Goal: Browse casually: Explore the website without a specific task or goal

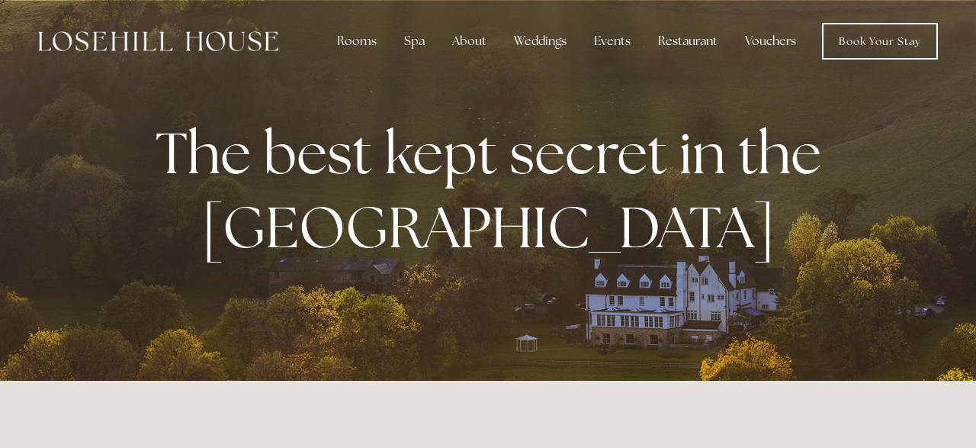
click at [720, 250] on p "The best kept secret in the [GEOGRAPHIC_DATA]" at bounding box center [488, 190] width 699 height 149
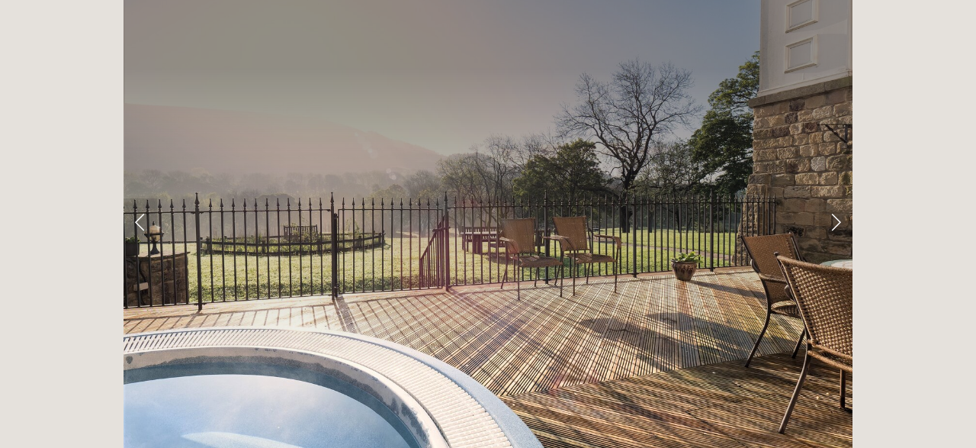
scroll to position [2458, 0]
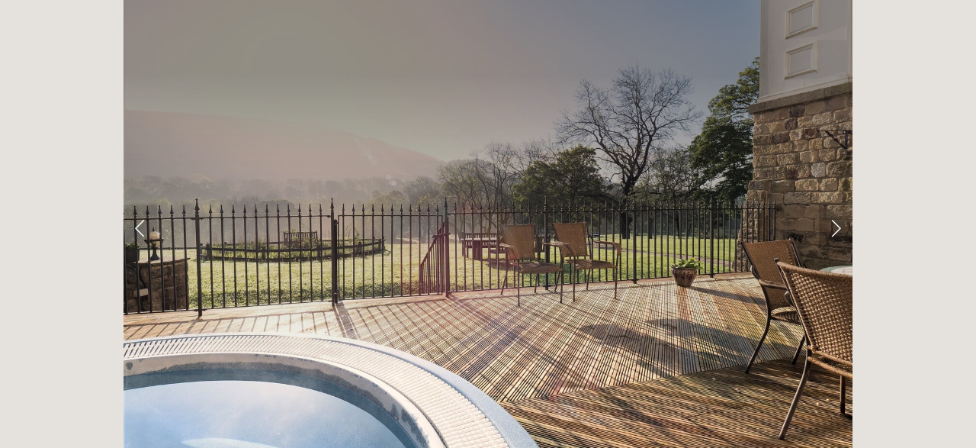
click at [837, 204] on link "Next Slide" at bounding box center [836, 227] width 34 height 46
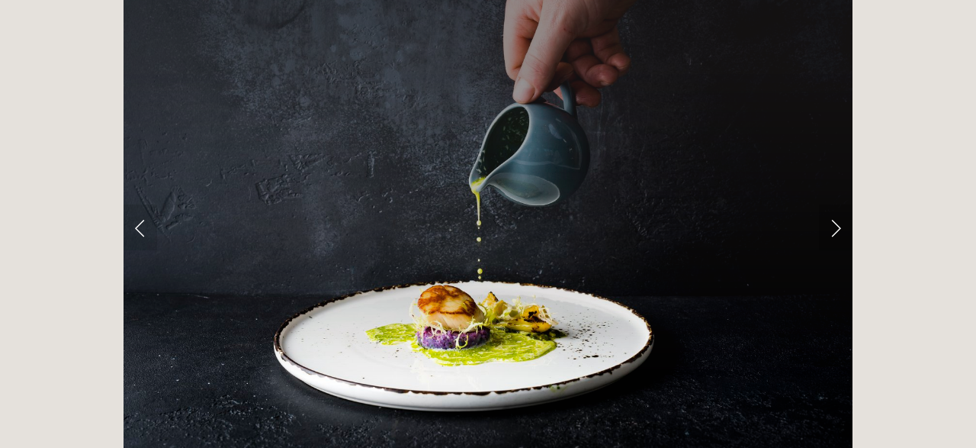
click at [837, 204] on link "Next Slide" at bounding box center [836, 227] width 34 height 46
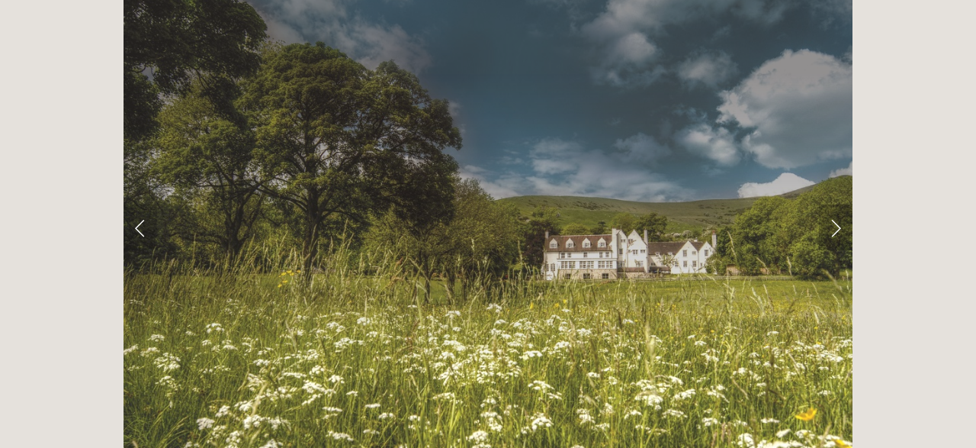
click at [837, 204] on link "Next Slide" at bounding box center [836, 227] width 34 height 46
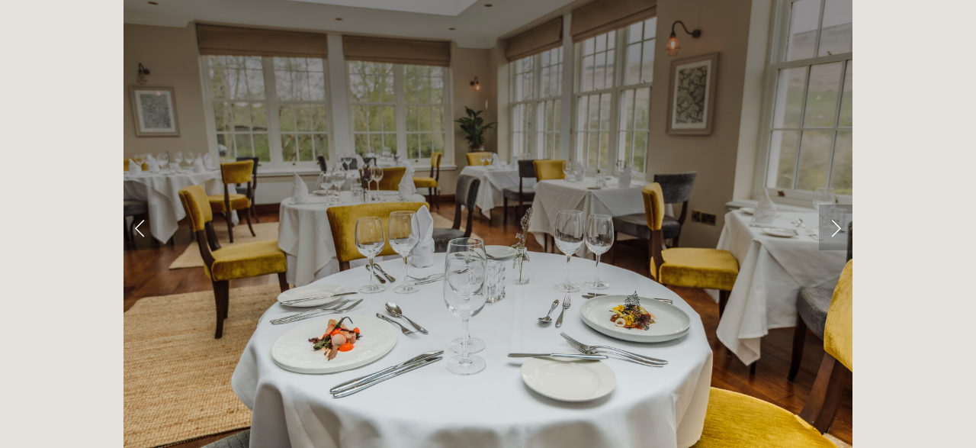
click at [837, 204] on link "Next Slide" at bounding box center [836, 227] width 34 height 46
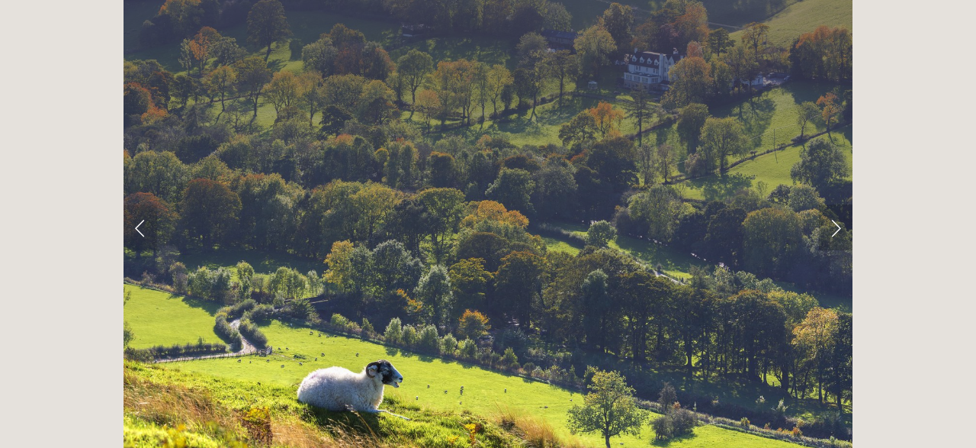
click at [837, 204] on link "Next Slide" at bounding box center [836, 227] width 34 height 46
click at [835, 204] on link "Next Slide" at bounding box center [836, 227] width 34 height 46
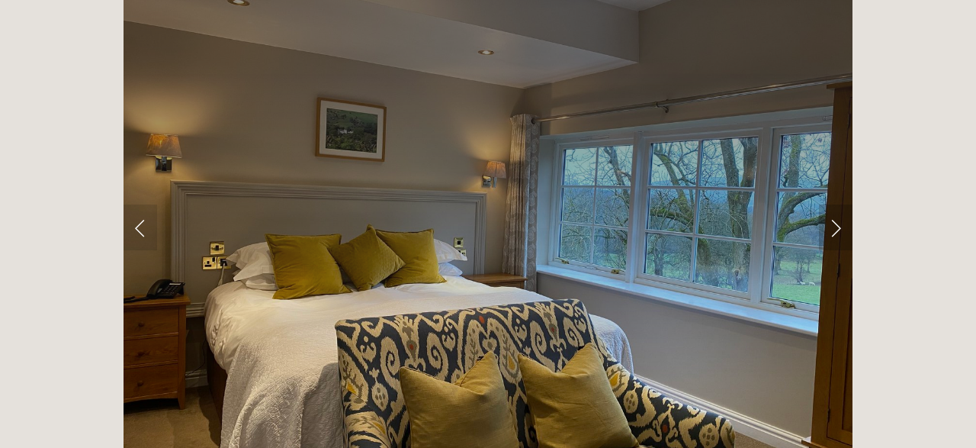
click at [835, 204] on link "Next Slide" at bounding box center [836, 227] width 34 height 46
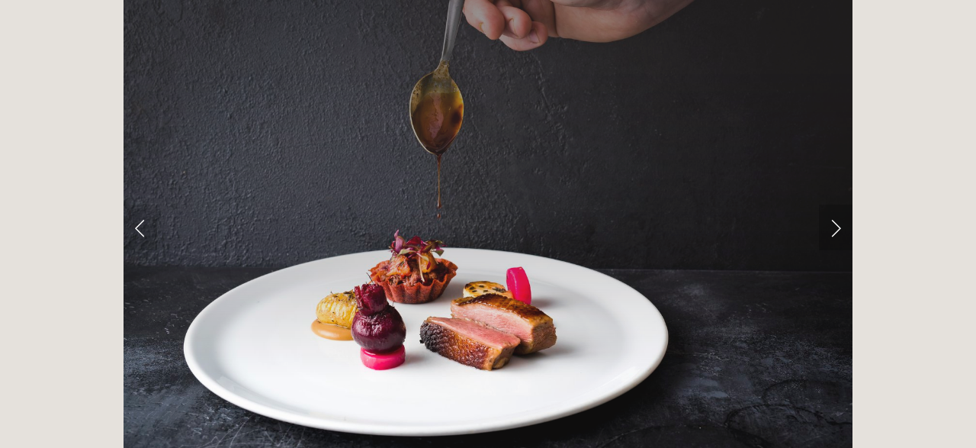
click at [835, 204] on link "Next Slide" at bounding box center [836, 227] width 34 height 46
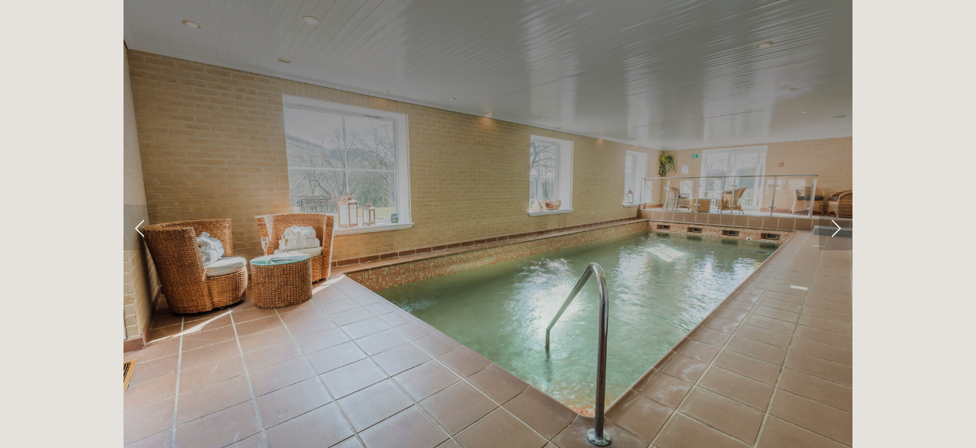
click at [835, 204] on link "Next Slide" at bounding box center [836, 227] width 34 height 46
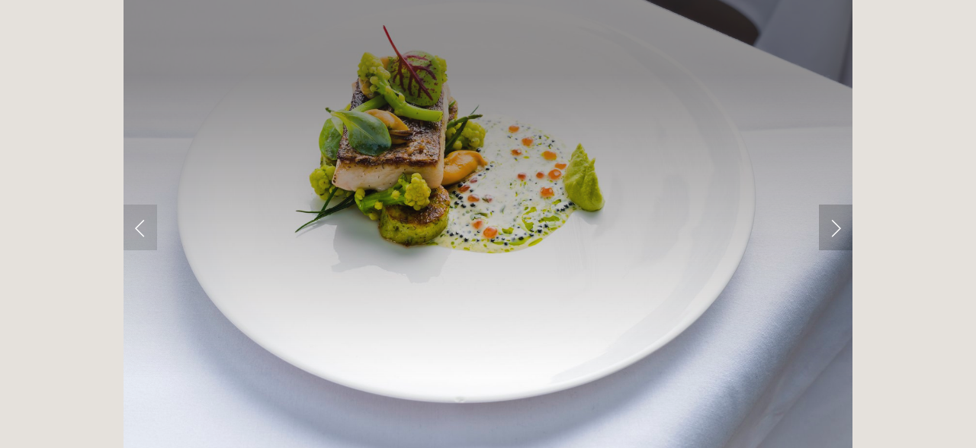
click at [835, 204] on link "Next Slide" at bounding box center [836, 227] width 34 height 46
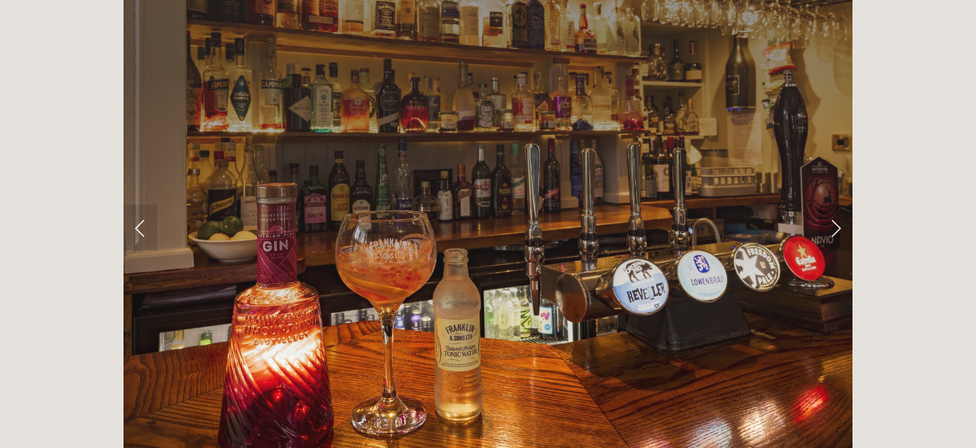
click at [835, 204] on link "Next Slide" at bounding box center [836, 227] width 34 height 46
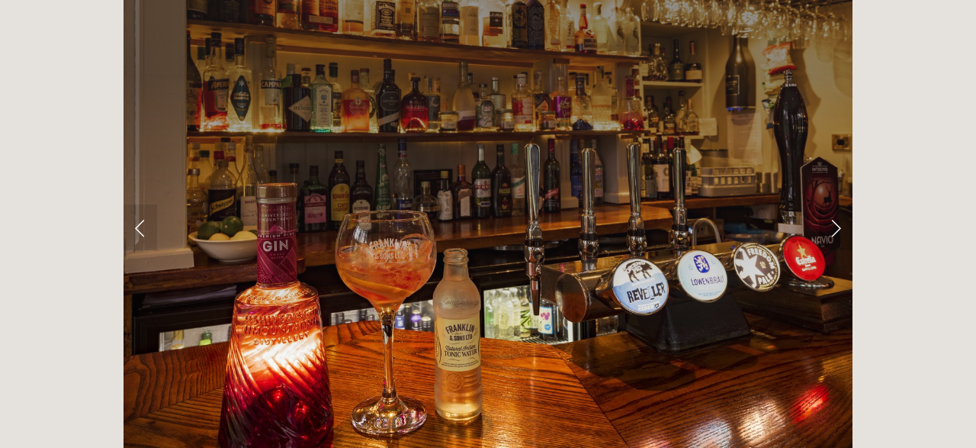
click at [835, 204] on link "Next Slide" at bounding box center [836, 227] width 34 height 46
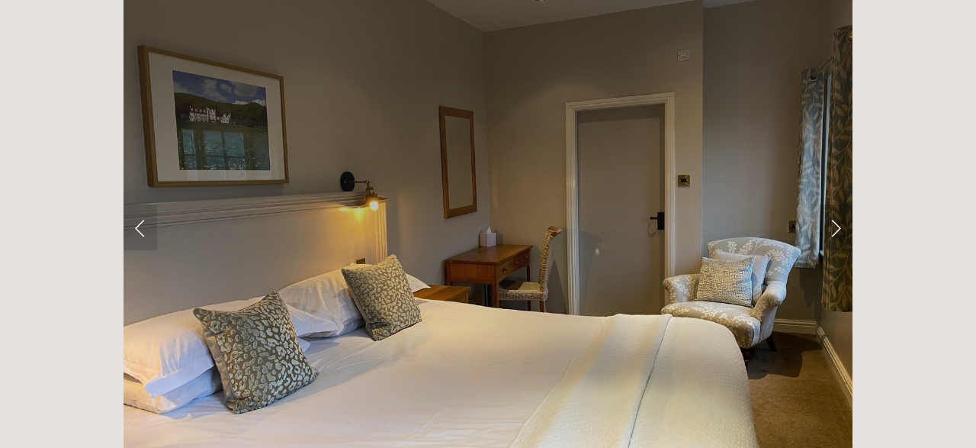
click at [835, 204] on link "Next Slide" at bounding box center [836, 227] width 34 height 46
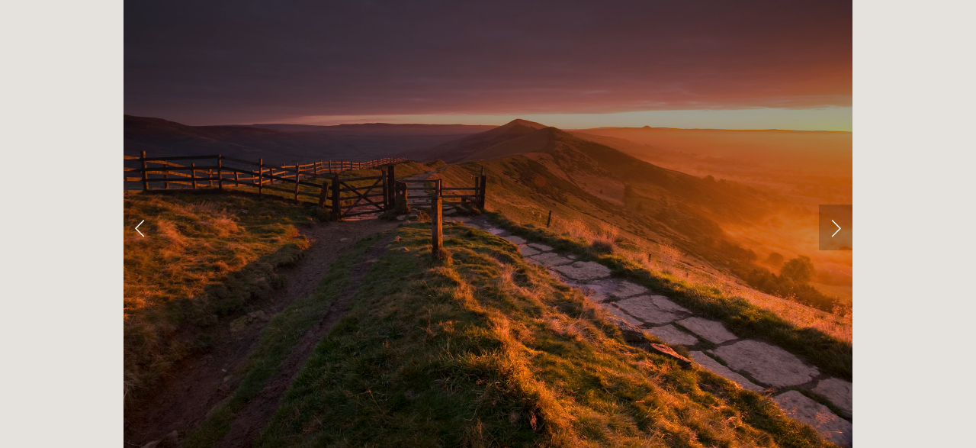
click at [835, 204] on link "Next Slide" at bounding box center [836, 227] width 34 height 46
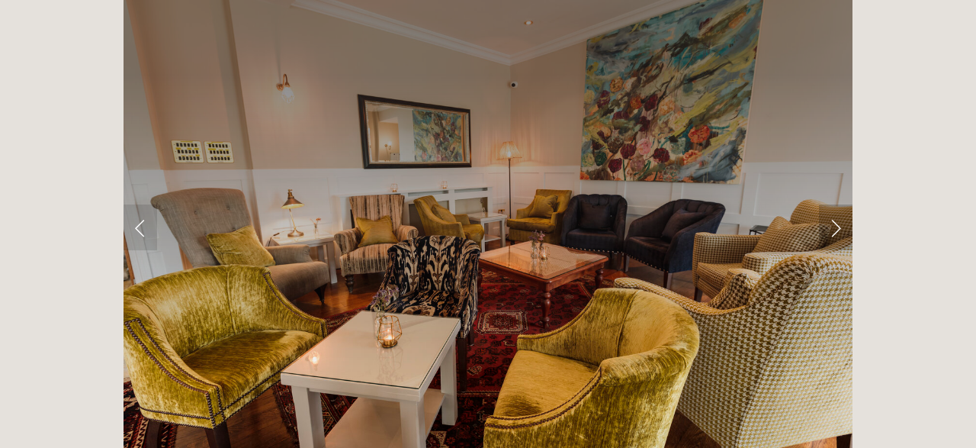
click at [835, 204] on link "Next Slide" at bounding box center [836, 227] width 34 height 46
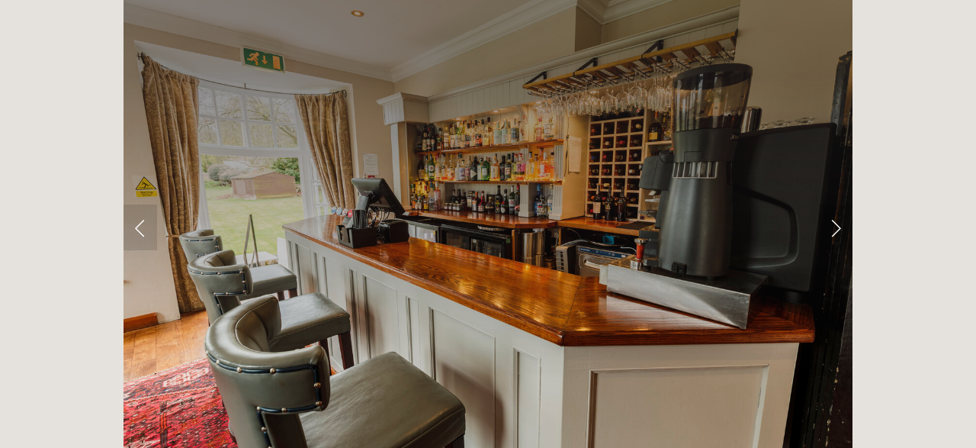
click at [835, 204] on link "Next Slide" at bounding box center [836, 227] width 34 height 46
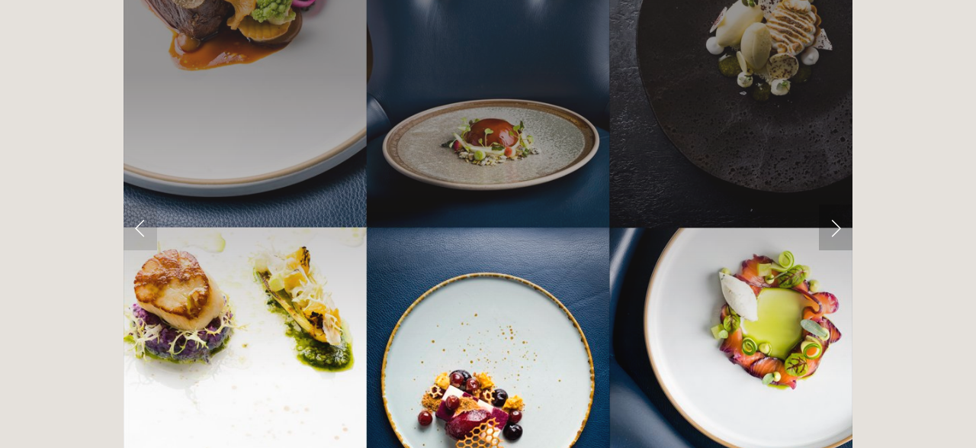
click at [835, 204] on link "Next Slide" at bounding box center [836, 227] width 34 height 46
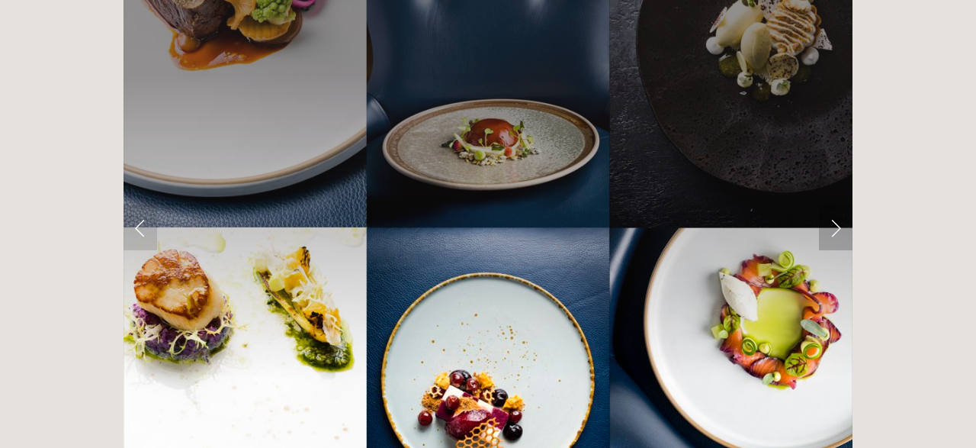
click at [835, 204] on link "Next Slide" at bounding box center [836, 227] width 34 height 46
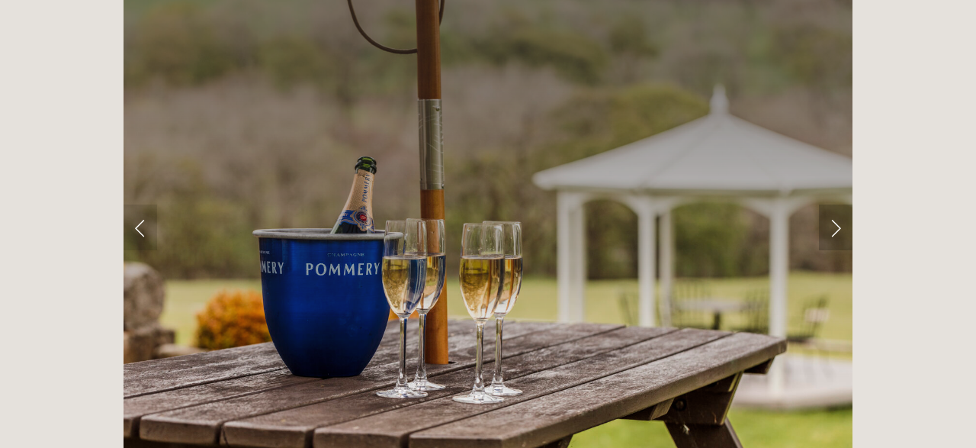
click at [835, 204] on link "Next Slide" at bounding box center [836, 227] width 34 height 46
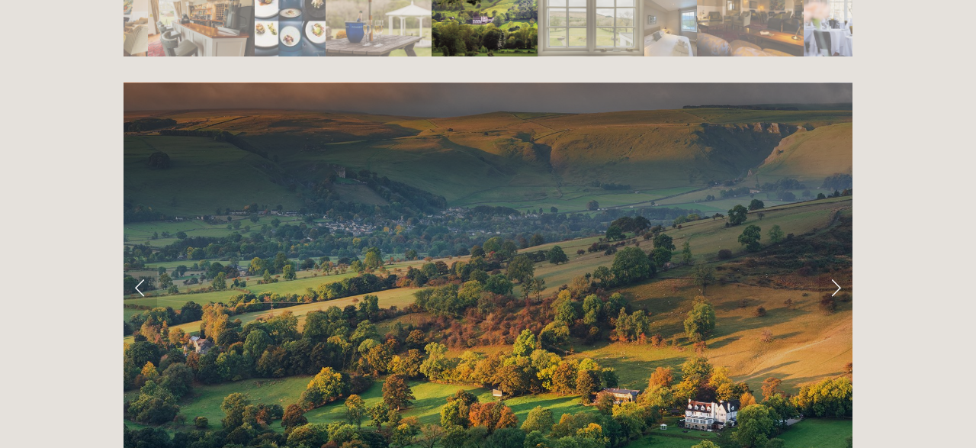
scroll to position [2912, 0]
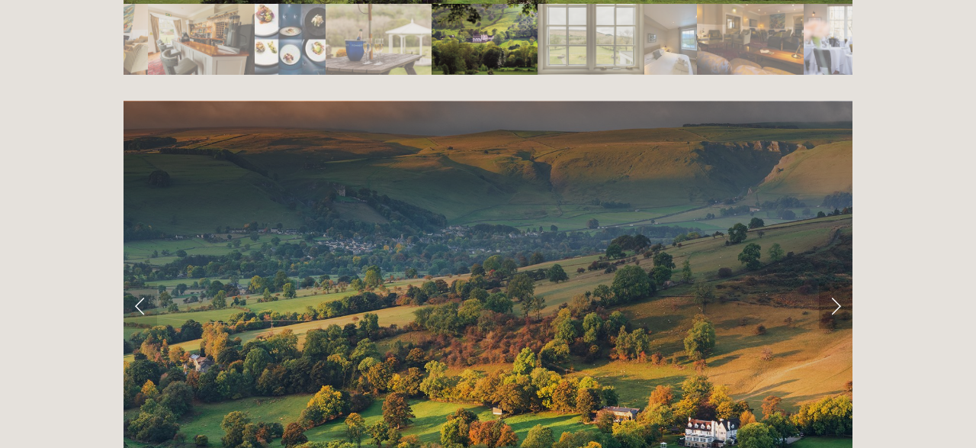
click at [836, 283] on link "Next Slide" at bounding box center [836, 306] width 34 height 46
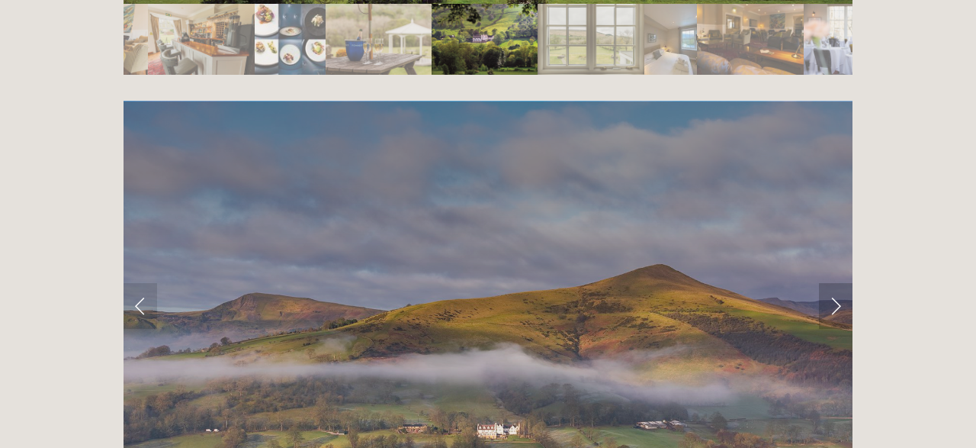
click at [836, 283] on link "Next Slide" at bounding box center [836, 306] width 34 height 46
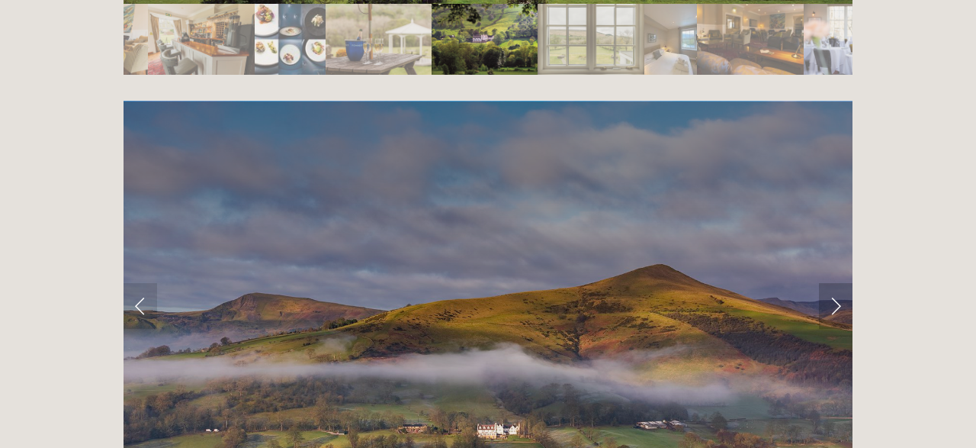
click at [836, 283] on link "Next Slide" at bounding box center [836, 306] width 34 height 46
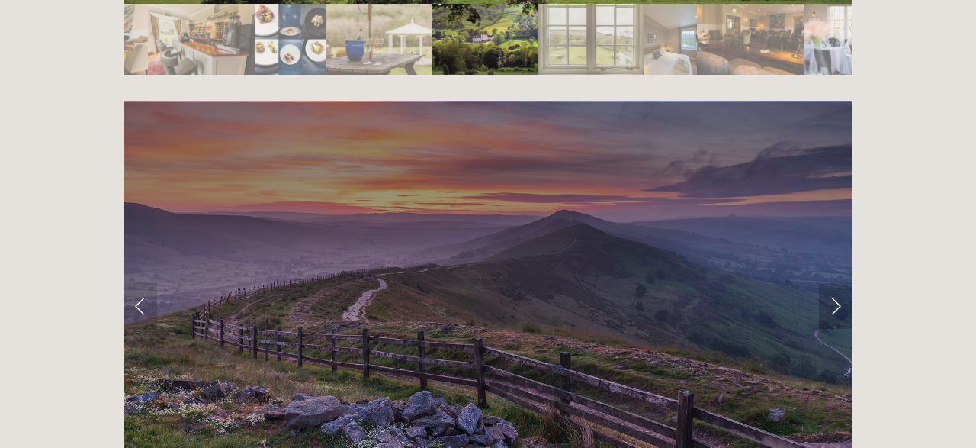
click at [836, 283] on link "Next Slide" at bounding box center [836, 306] width 34 height 46
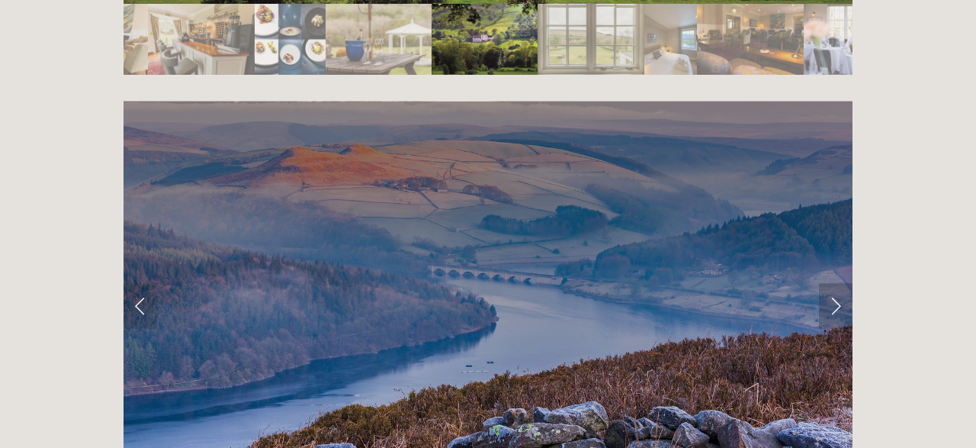
click at [836, 283] on link "Next Slide" at bounding box center [836, 306] width 34 height 46
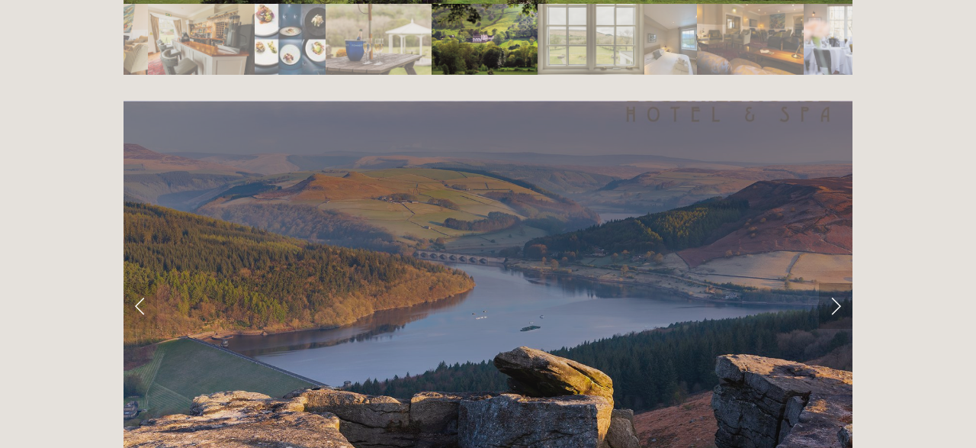
click at [836, 283] on link "Next Slide" at bounding box center [836, 306] width 34 height 46
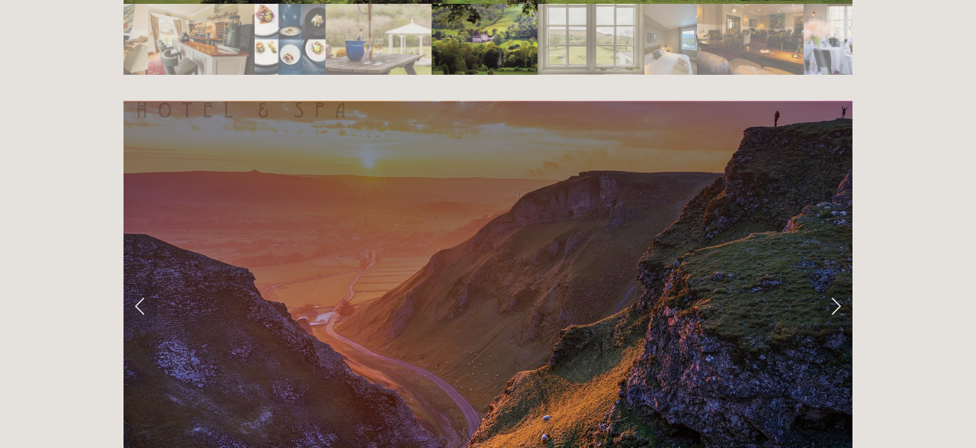
click at [836, 283] on link "Next Slide" at bounding box center [836, 306] width 34 height 46
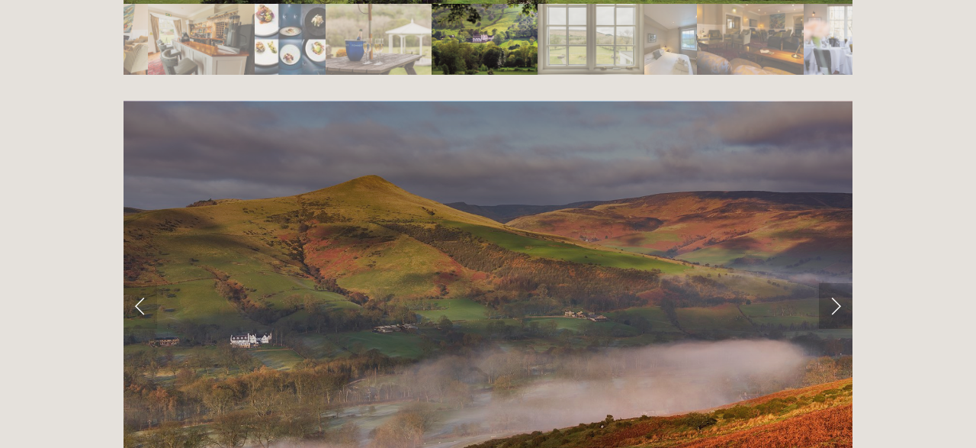
click at [836, 283] on link "Next Slide" at bounding box center [836, 306] width 34 height 46
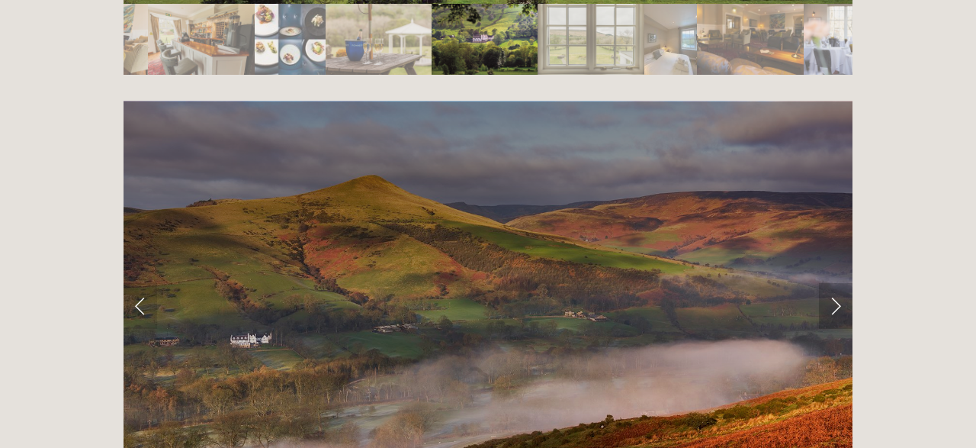
click at [836, 283] on link "Next Slide" at bounding box center [836, 306] width 34 height 46
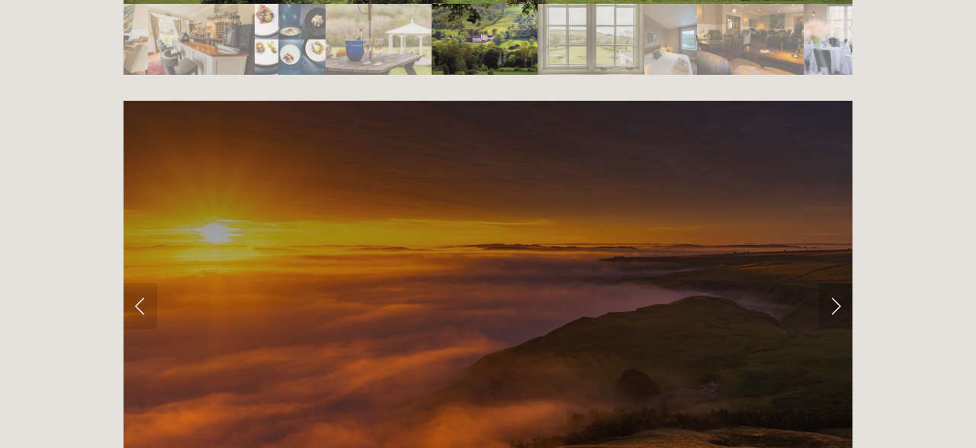
click at [836, 283] on link "Next Slide" at bounding box center [836, 306] width 34 height 46
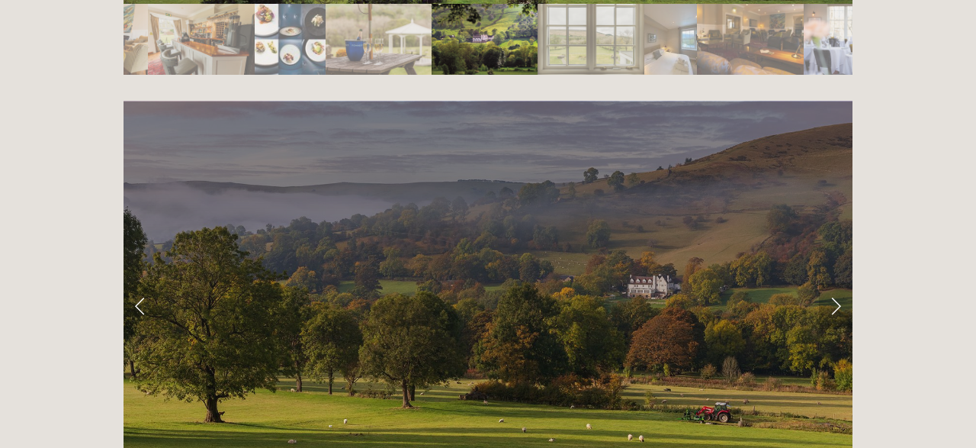
click at [836, 283] on link "Next Slide" at bounding box center [836, 306] width 34 height 46
